Goal: Use online tool/utility: Utilize a website feature to perform a specific function

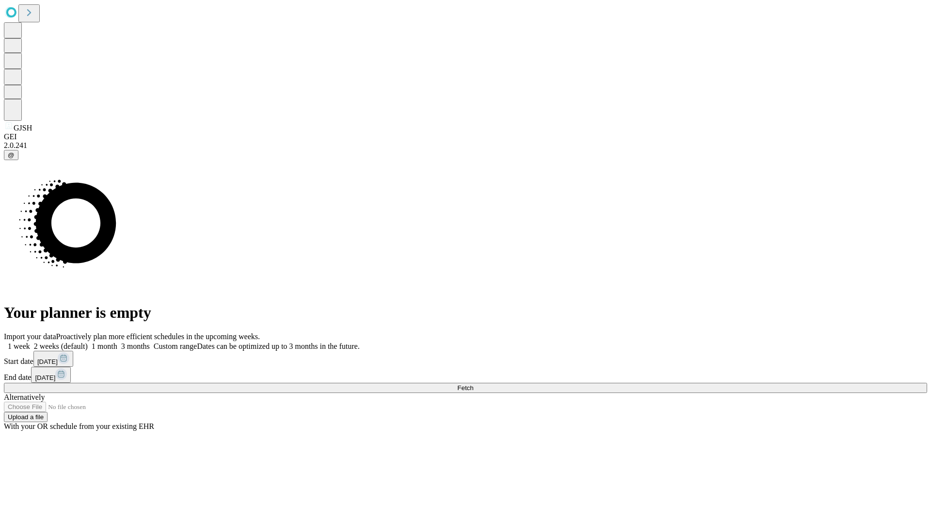
click at [473, 384] on span "Fetch" at bounding box center [465, 387] width 16 height 7
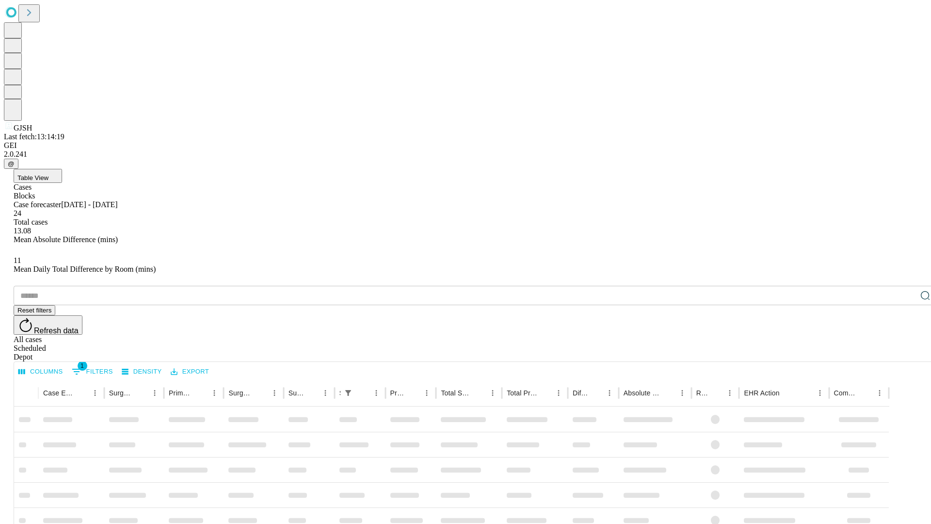
click at [48, 174] on span "Table View" at bounding box center [32, 177] width 31 height 7
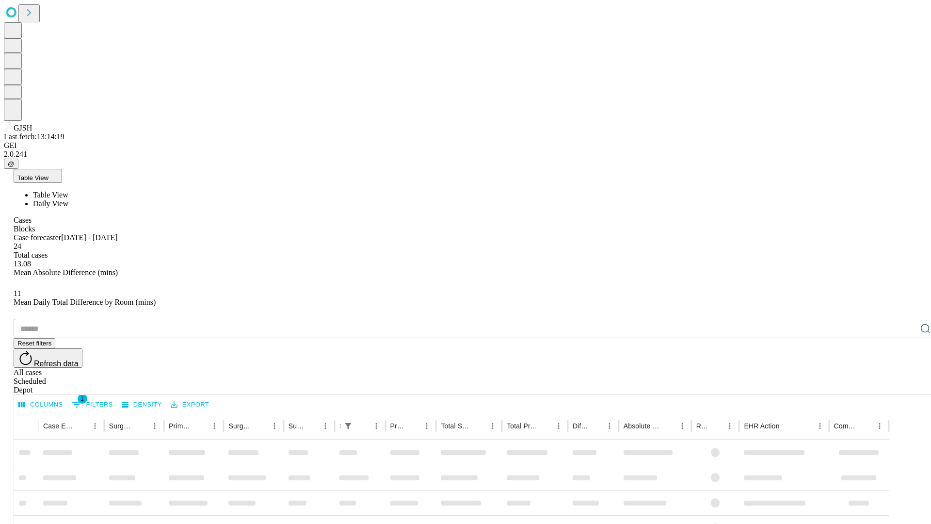
click at [68, 199] on span "Daily View" at bounding box center [50, 203] width 35 height 8
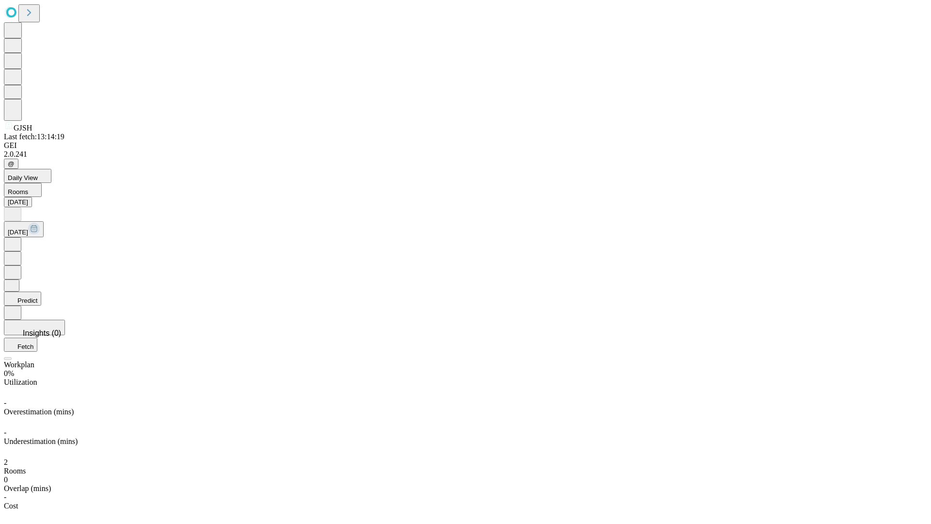
click at [41, 291] on button "Predict" at bounding box center [22, 298] width 37 height 14
